Goal: Task Accomplishment & Management: Manage account settings

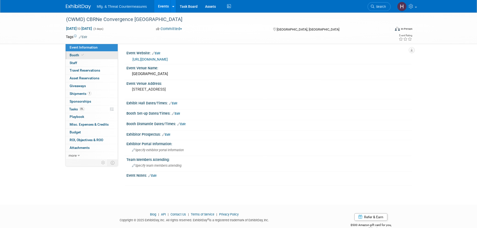
click at [78, 53] on span "Booth" at bounding box center [77, 55] width 15 height 4
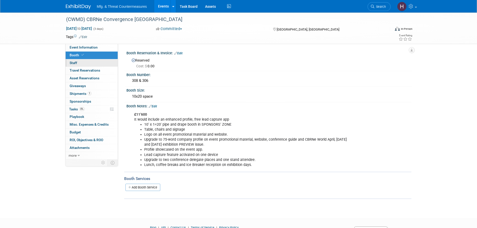
click at [77, 60] on link "0 Staff 0" at bounding box center [92, 63] width 52 height 8
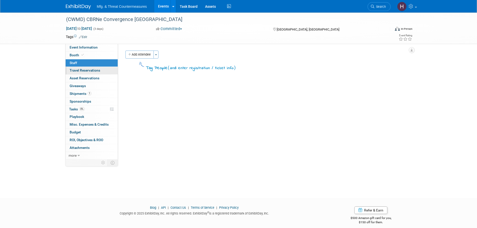
click at [70, 67] on link "0 Travel Reservations 0" at bounding box center [92, 71] width 52 height 8
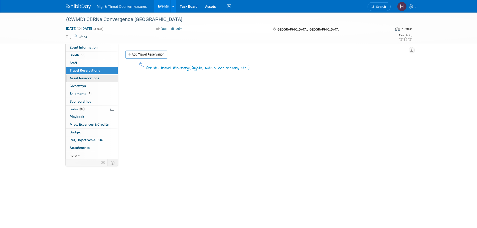
click at [69, 75] on link "0 Asset Reservations 0" at bounding box center [92, 79] width 52 height 8
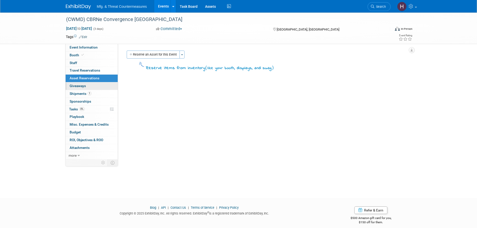
click at [71, 85] on span "Giveaways 0" at bounding box center [78, 86] width 16 height 4
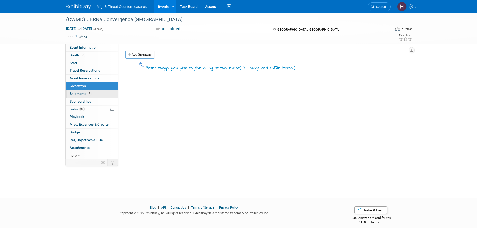
click at [71, 94] on span "Shipments 1" at bounding box center [81, 94] width 22 height 4
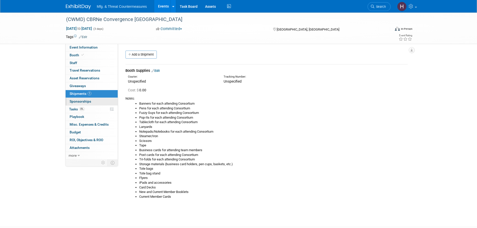
click at [83, 101] on span "Sponsorships 0" at bounding box center [81, 101] width 22 height 4
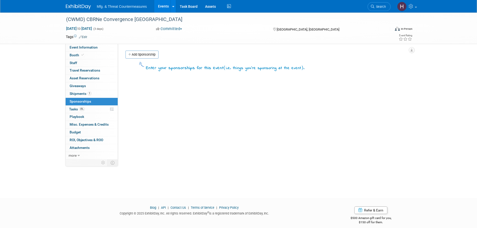
click at [80, 108] on span "0%" at bounding box center [82, 109] width 6 height 4
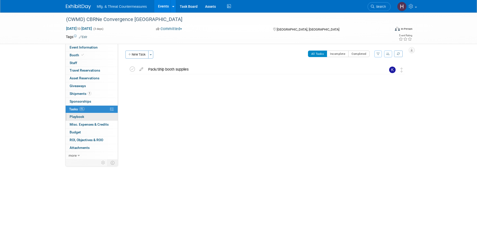
click at [78, 117] on span "Playbook 0" at bounding box center [77, 117] width 15 height 4
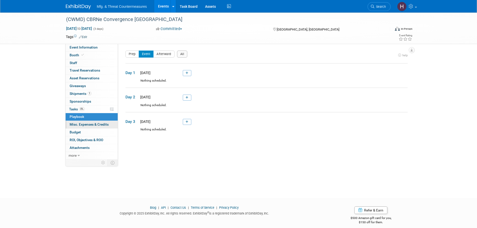
click at [71, 127] on span "Misc. Expenses & Credits 0" at bounding box center [89, 125] width 39 height 4
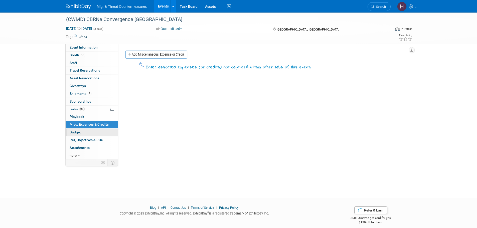
click at [69, 133] on link "Budget" at bounding box center [92, 133] width 52 height 8
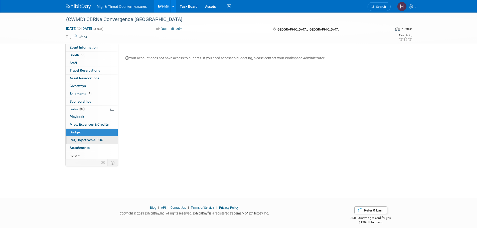
click at [71, 138] on span "ROI, Objectives & ROO 0" at bounding box center [87, 140] width 34 height 4
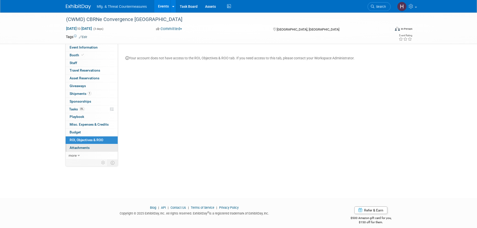
click at [75, 138] on span "Attachments 0" at bounding box center [80, 148] width 20 height 4
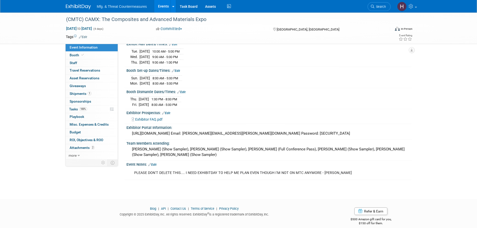
scroll to position [64, 0]
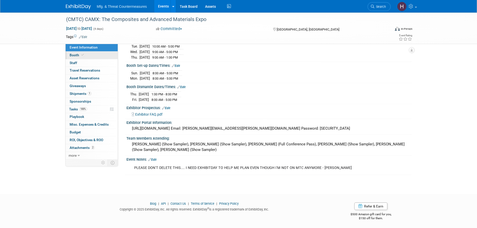
click at [78, 56] on span "Booth" at bounding box center [77, 55] width 15 height 4
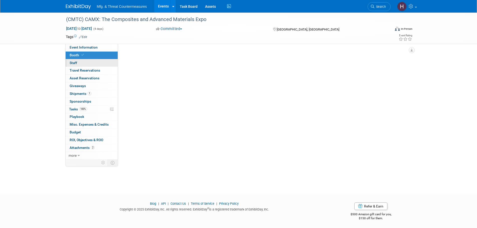
scroll to position [0, 0]
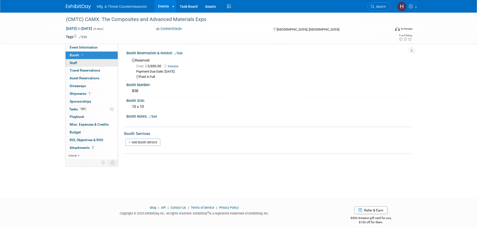
click at [75, 61] on span "Staff 0" at bounding box center [74, 63] width 8 height 4
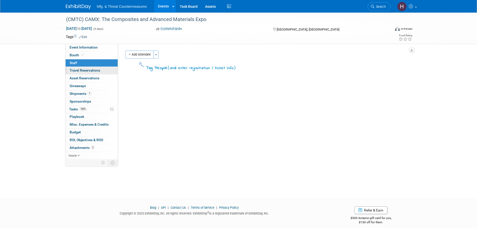
click at [73, 72] on span "Travel Reservations 0" at bounding box center [85, 70] width 31 height 4
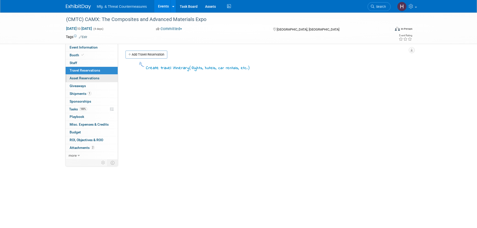
click at [70, 78] on span "Asset Reservations 0" at bounding box center [85, 78] width 30 height 4
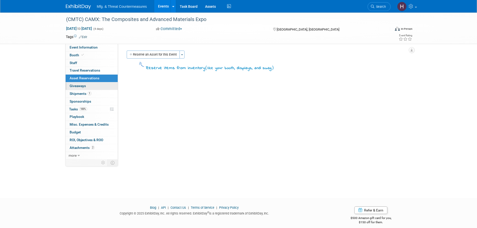
click at [70, 86] on span "Giveaways 0" at bounding box center [78, 86] width 16 height 4
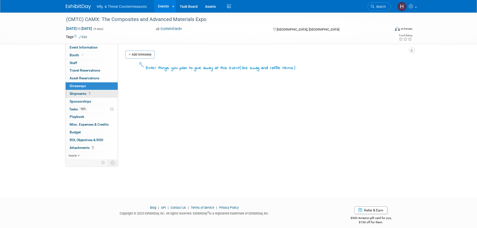
click at [78, 93] on span "Shipments 1" at bounding box center [81, 94] width 22 height 4
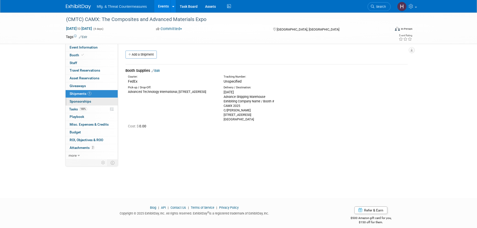
click at [75, 101] on span "Sponsorships 0" at bounding box center [81, 101] width 22 height 4
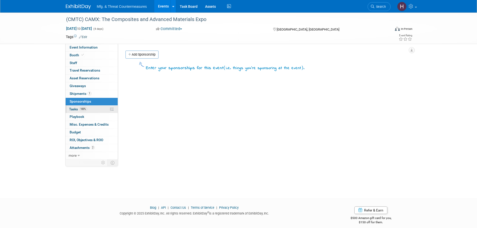
click at [73, 106] on link "100% Tasks 100%" at bounding box center [92, 110] width 52 height 8
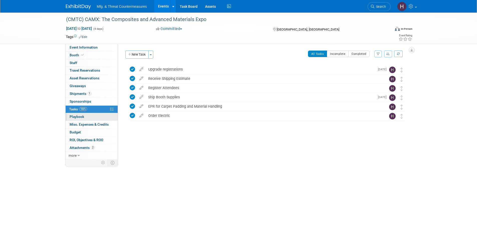
click at [82, 115] on span "Playbook 0" at bounding box center [77, 117] width 15 height 4
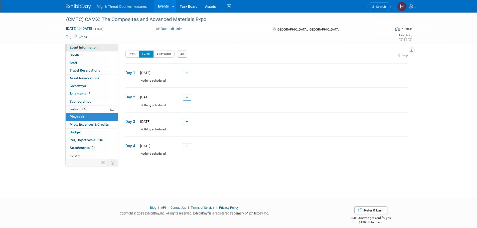
click at [100, 48] on link "Event Information" at bounding box center [92, 48] width 52 height 8
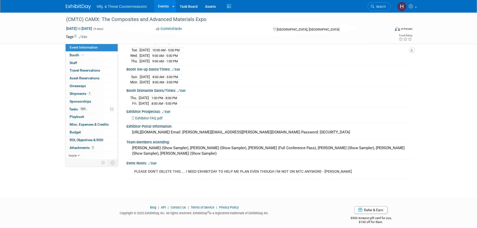
scroll to position [64, 0]
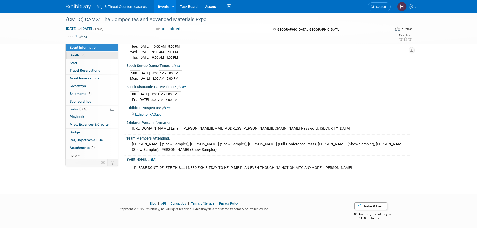
click at [91, 56] on link "Booth" at bounding box center [92, 56] width 52 height 8
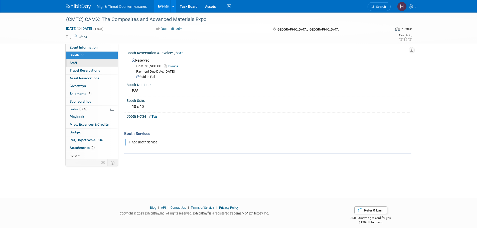
click at [83, 63] on link "0 Staff 0" at bounding box center [92, 63] width 52 height 8
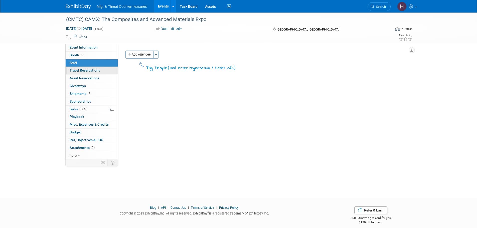
click at [78, 71] on span "Travel Reservations 0" at bounding box center [85, 70] width 31 height 4
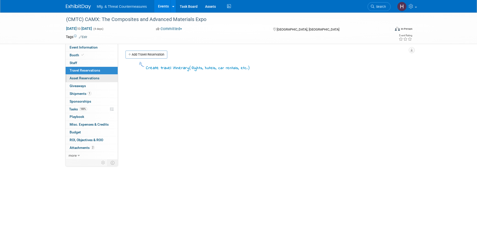
click at [77, 78] on span "Asset Reservations 0" at bounding box center [85, 78] width 30 height 4
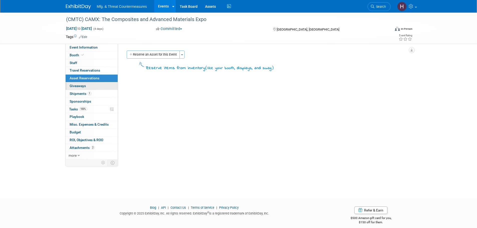
click at [74, 85] on span "Giveaways 0" at bounding box center [78, 86] width 16 height 4
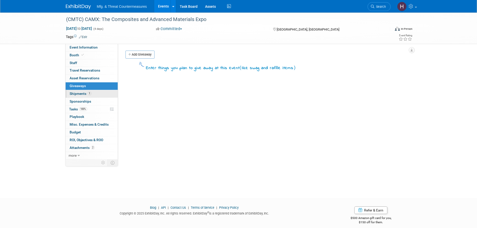
click at [72, 92] on span "Shipments 1" at bounding box center [81, 94] width 22 height 4
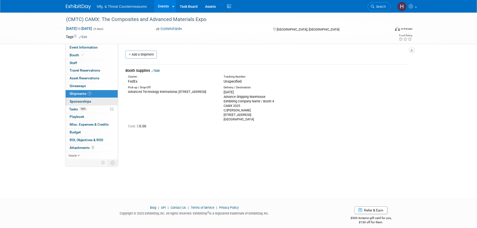
click at [74, 100] on span "Sponsorships 0" at bounding box center [81, 101] width 22 height 4
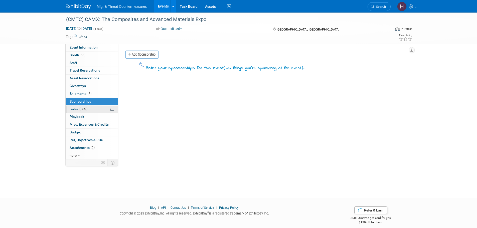
click at [73, 108] on span "Tasks 100%" at bounding box center [78, 109] width 18 height 4
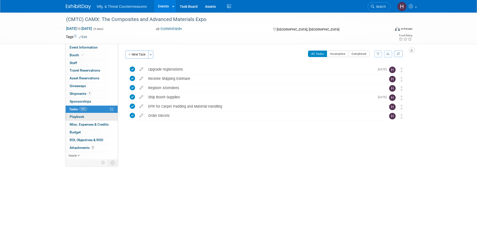
click at [74, 117] on span "Playbook 0" at bounding box center [77, 117] width 15 height 4
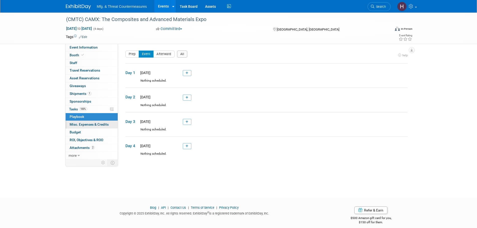
click at [74, 123] on span "Misc. Expenses & Credits 0" at bounding box center [89, 125] width 39 height 4
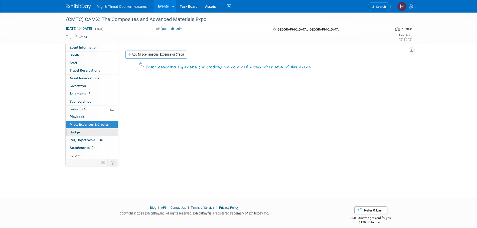
click at [72, 133] on span "Budget" at bounding box center [75, 132] width 11 height 4
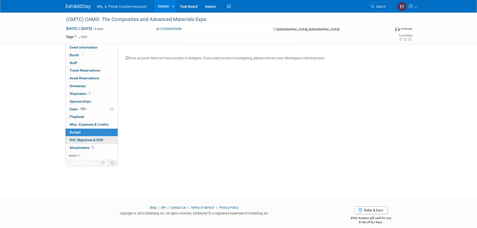
click at [74, 138] on span "ROI, Objectives & ROO 0" at bounding box center [87, 140] width 34 height 4
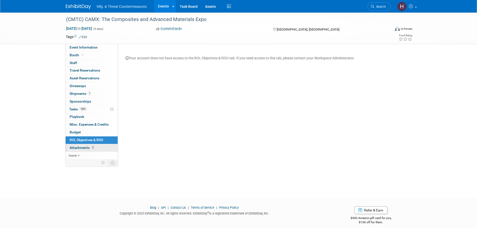
click at [77, 147] on span "Attachments 2" at bounding box center [82, 148] width 25 height 4
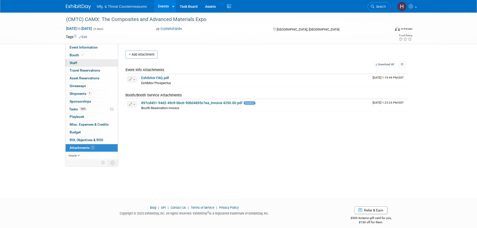
click at [78, 64] on link "0 Staff 0" at bounding box center [92, 63] width 52 height 8
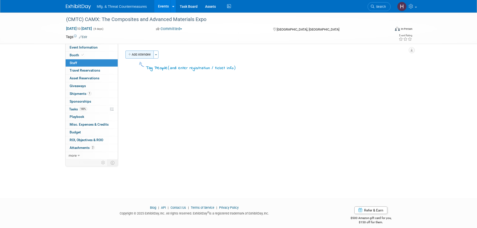
click at [148, 55] on button "Add Attendee" at bounding box center [140, 55] width 28 height 8
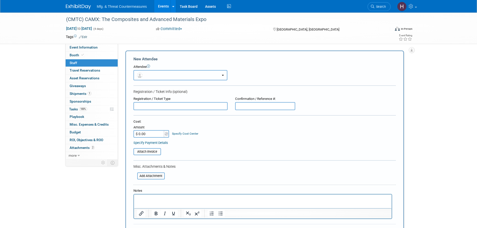
click at [178, 74] on button "button" at bounding box center [181, 75] width 94 height 10
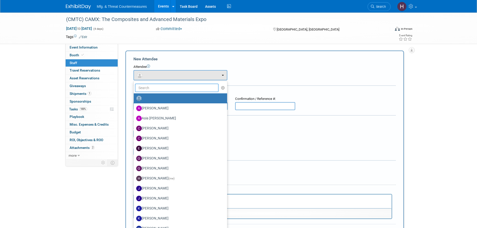
click at [163, 86] on input "text" at bounding box center [177, 88] width 84 height 9
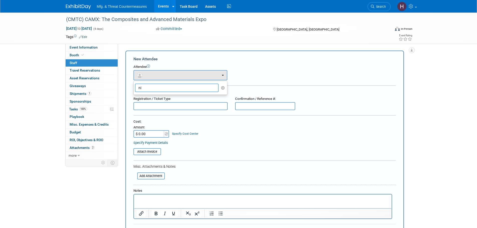
type input "n"
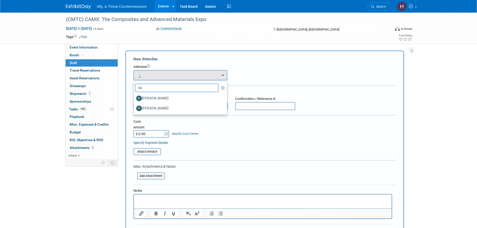
type input "r"
type input "d"
type input "s"
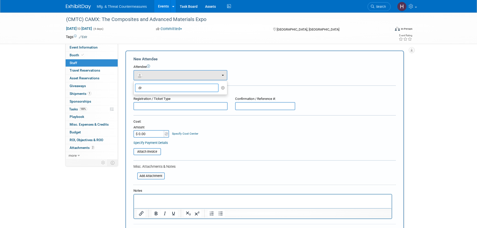
type input "d"
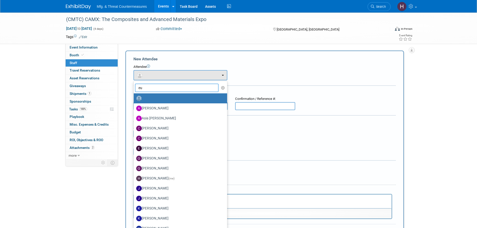
type input "eug"
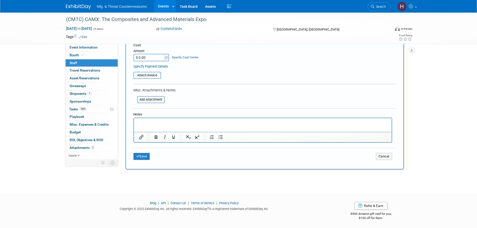
scroll to position [77, 0]
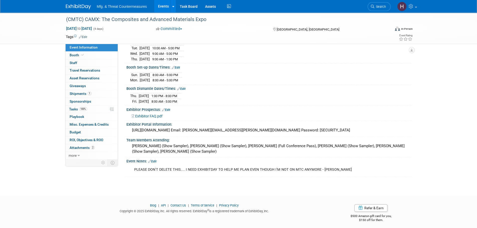
scroll to position [62, 0]
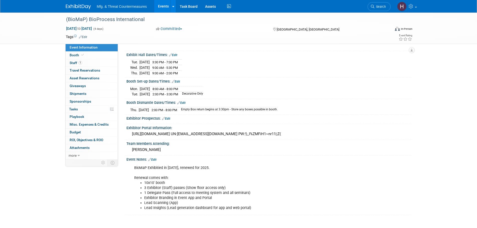
scroll to position [50, 0]
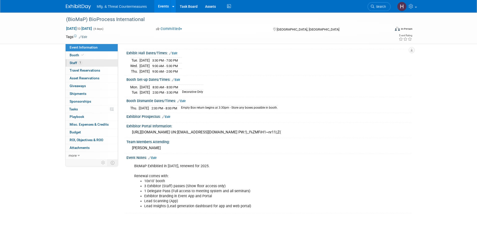
click at [86, 66] on link "1 Staff 1" at bounding box center [92, 63] width 52 height 8
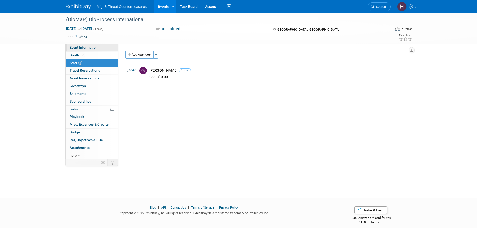
drag, startPoint x: 94, startPoint y: 46, endPoint x: 92, endPoint y: 51, distance: 5.0
click at [94, 46] on span "Event Information" at bounding box center [84, 47] width 28 height 4
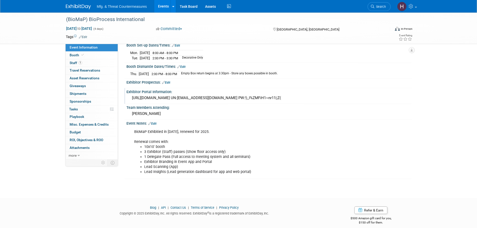
scroll to position [89, 0]
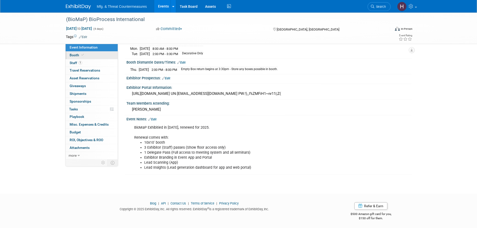
click at [90, 55] on link "Booth" at bounding box center [92, 56] width 52 height 8
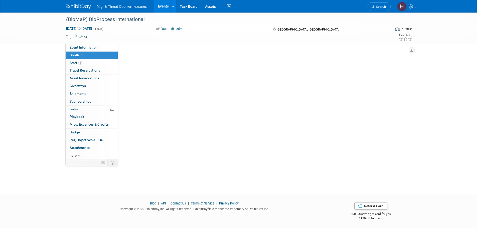
scroll to position [0, 0]
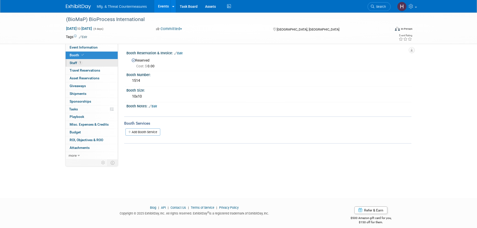
click at [87, 61] on link "1 Staff 1" at bounding box center [92, 63] width 52 height 8
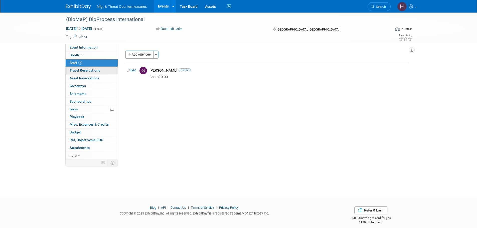
click at [81, 68] on link "0 Travel Reservations 0" at bounding box center [92, 71] width 52 height 8
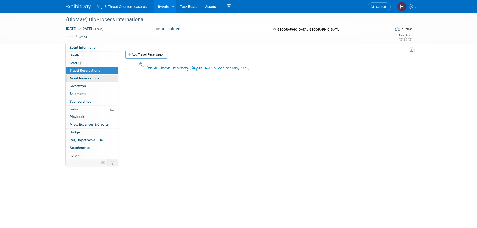
click at [76, 78] on span "Asset Reservations 0" at bounding box center [85, 78] width 30 height 4
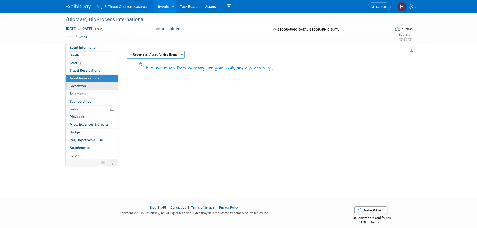
click at [72, 87] on span "Giveaways 0" at bounding box center [78, 86] width 16 height 4
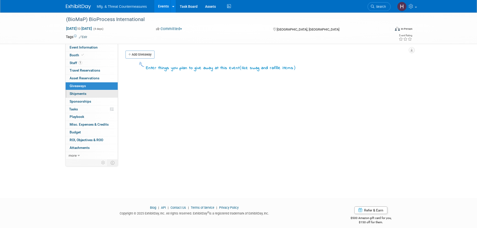
click at [75, 93] on span "Shipments 0" at bounding box center [78, 94] width 17 height 4
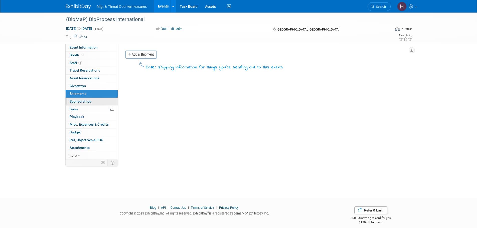
click at [76, 104] on link "0 Sponsorships 0" at bounding box center [92, 102] width 52 height 8
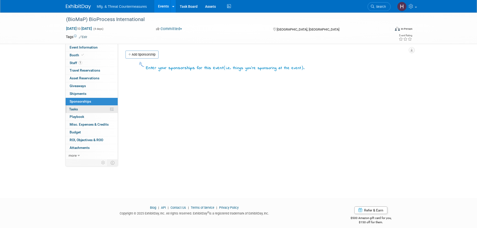
click at [74, 107] on span "Tasks 0%" at bounding box center [73, 109] width 9 height 4
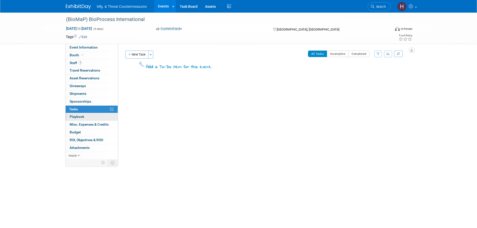
click at [73, 116] on span "Playbook 0" at bounding box center [77, 117] width 15 height 4
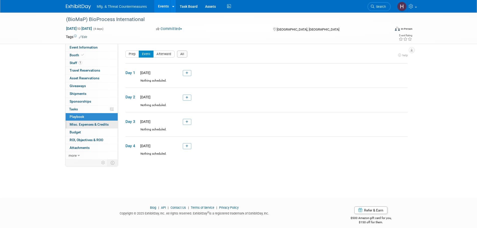
click at [73, 123] on span "Misc. Expenses & Credits 0" at bounding box center [89, 125] width 39 height 4
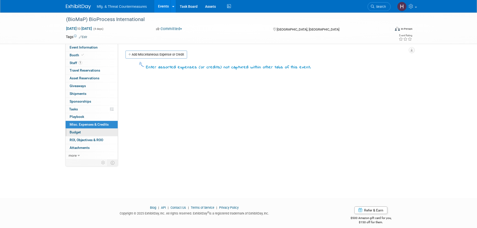
click at [71, 131] on span "Budget" at bounding box center [75, 132] width 11 height 4
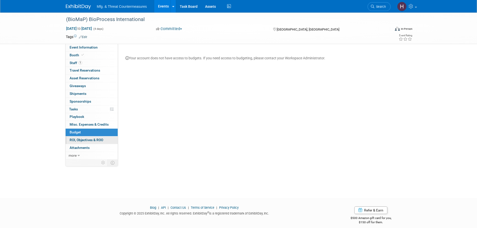
click at [70, 138] on span "ROI, Objectives & ROO 0" at bounding box center [87, 140] width 34 height 4
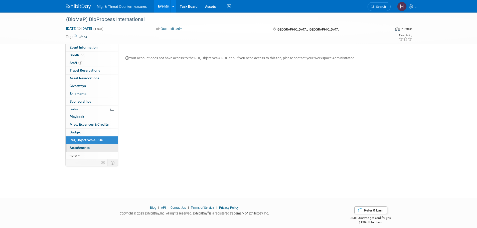
click at [72, 146] on span "Attachments 0" at bounding box center [80, 148] width 20 height 4
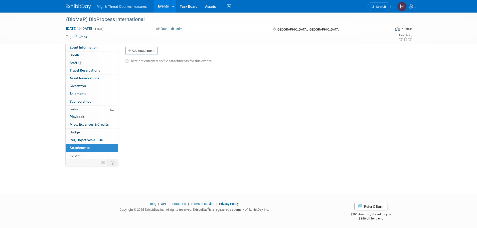
scroll to position [5, 0]
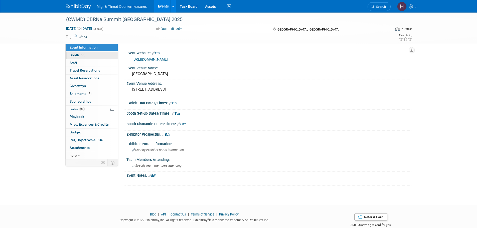
click at [80, 56] on span "Booth" at bounding box center [77, 55] width 15 height 4
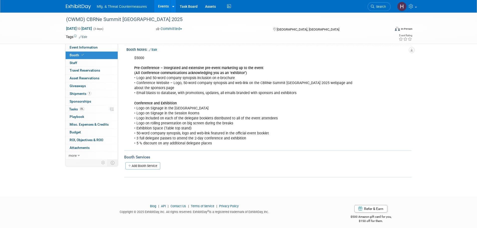
scroll to position [60, 0]
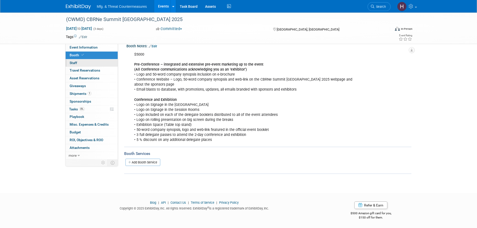
click at [73, 63] on span "Staff 0" at bounding box center [74, 63] width 8 height 4
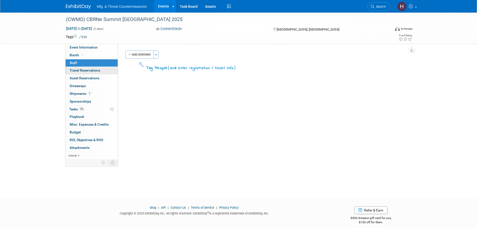
click at [73, 67] on link "0 Travel Reservations 0" at bounding box center [92, 71] width 52 height 8
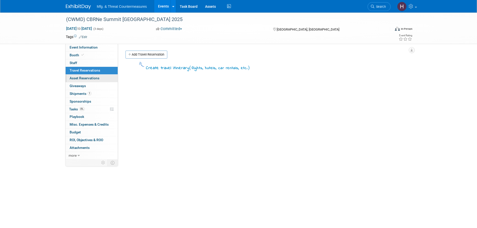
click at [79, 76] on span "Asset Reservations 0" at bounding box center [85, 78] width 30 height 4
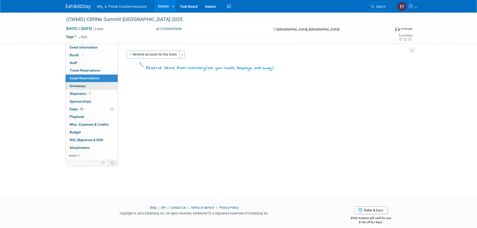
click at [77, 86] on span "Giveaways 0" at bounding box center [78, 86] width 16 height 4
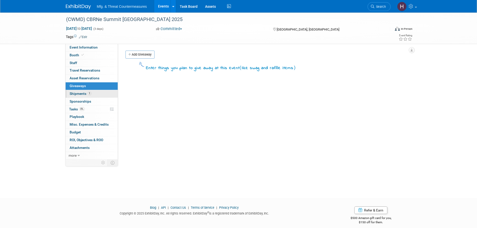
click at [73, 92] on span "Shipments 1" at bounding box center [81, 94] width 22 height 4
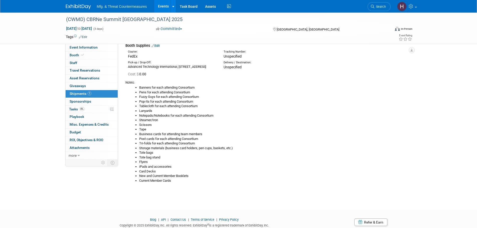
scroll to position [46, 0]
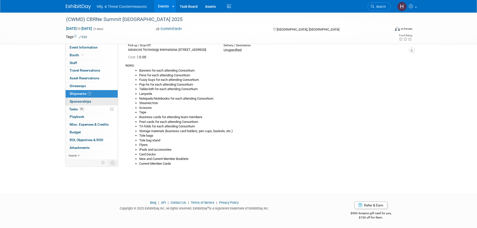
click at [80, 101] on span "Sponsorships 0" at bounding box center [81, 101] width 22 height 4
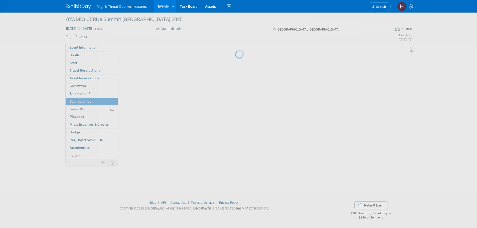
scroll to position [0, 0]
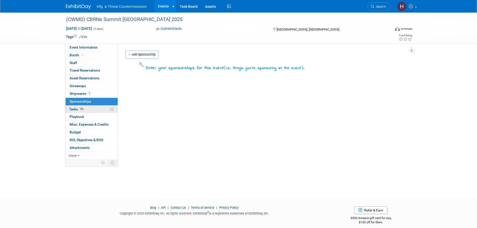
click at [76, 109] on span "Tasks 0%" at bounding box center [77, 109] width 16 height 4
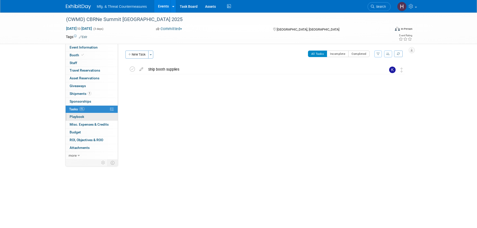
click at [72, 117] on span "Playbook 0" at bounding box center [77, 117] width 15 height 4
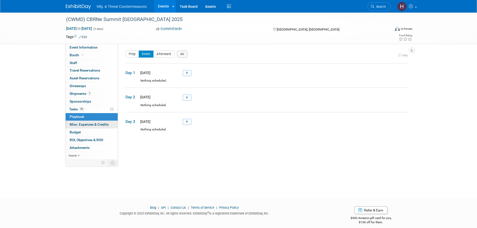
click at [72, 123] on span "Misc. Expenses & Credits 0" at bounding box center [89, 125] width 39 height 4
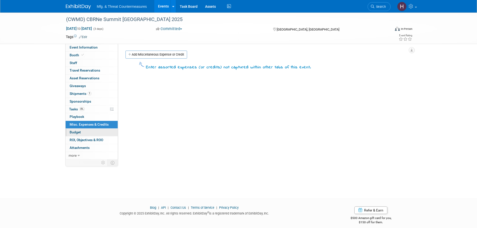
click at [70, 131] on span "Budget" at bounding box center [75, 132] width 11 height 4
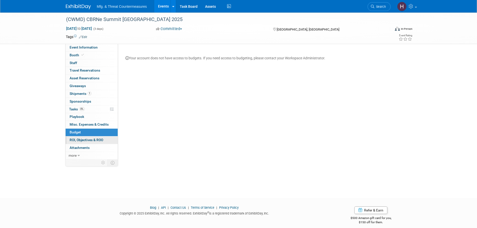
click at [73, 138] on span "ROI, Objectives & ROO 0" at bounding box center [87, 140] width 34 height 4
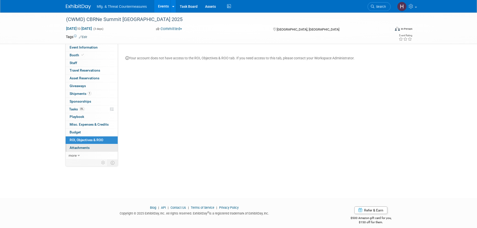
click at [74, 145] on link "0 Attachments 0" at bounding box center [92, 148] width 52 height 8
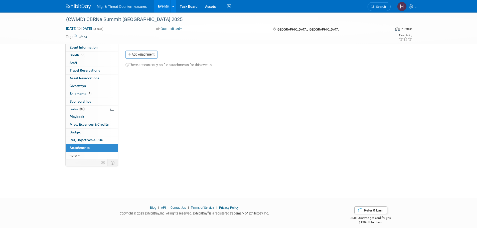
scroll to position [5, 0]
